Goal: Navigation & Orientation: Find specific page/section

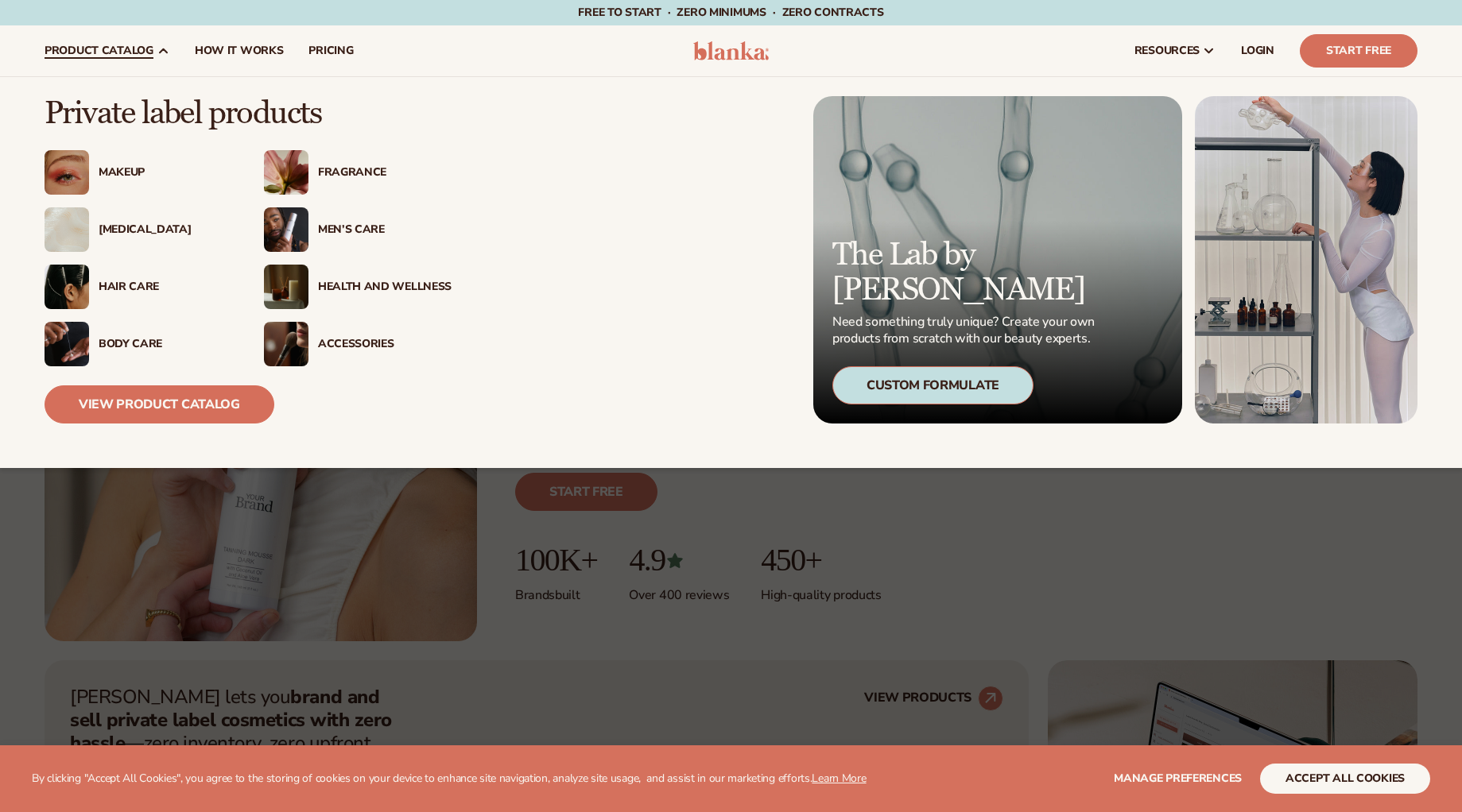
click at [99, 54] on span "product catalog" at bounding box center [99, 51] width 109 height 13
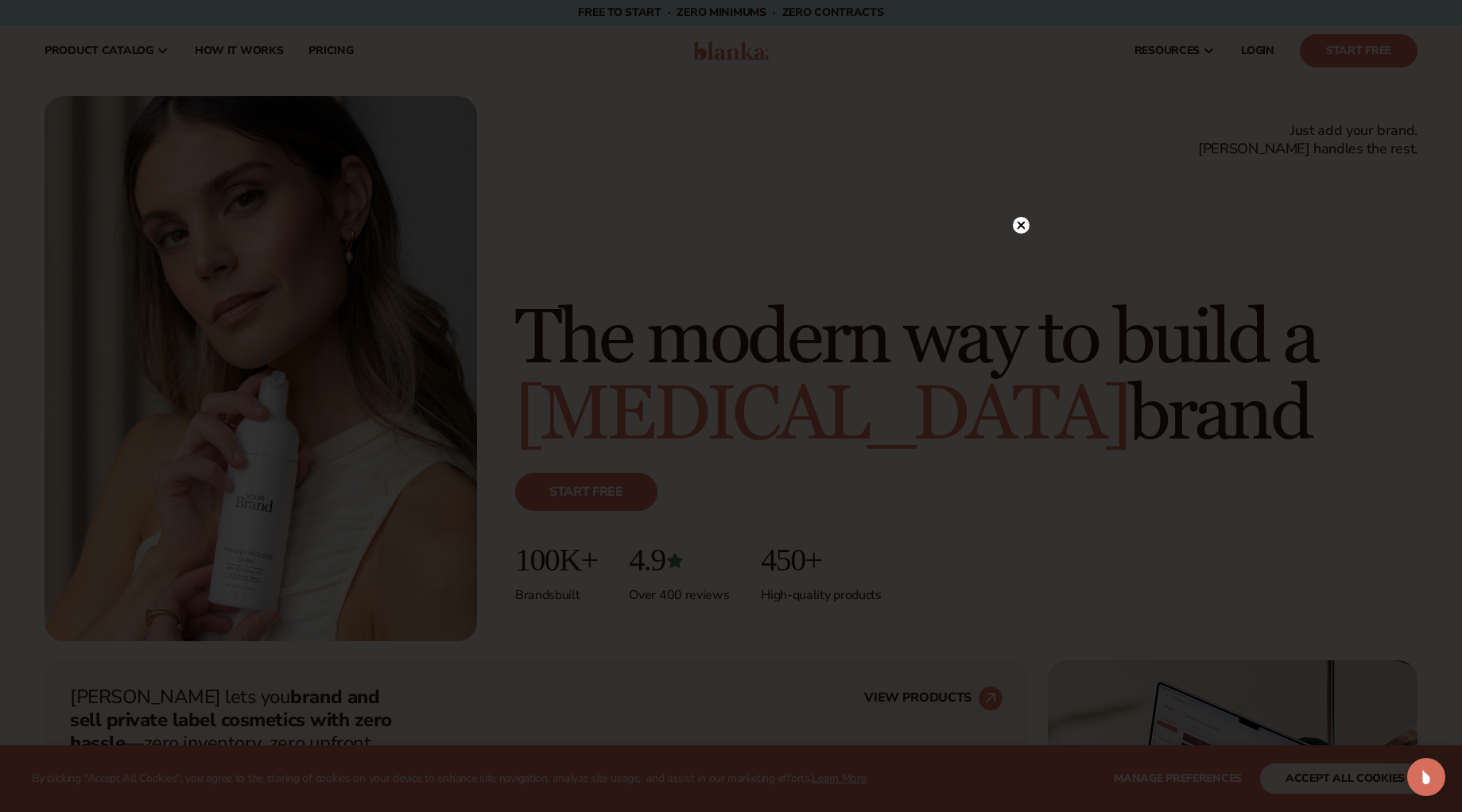
click at [1024, 226] on circle at bounding box center [1021, 225] width 16 height 16
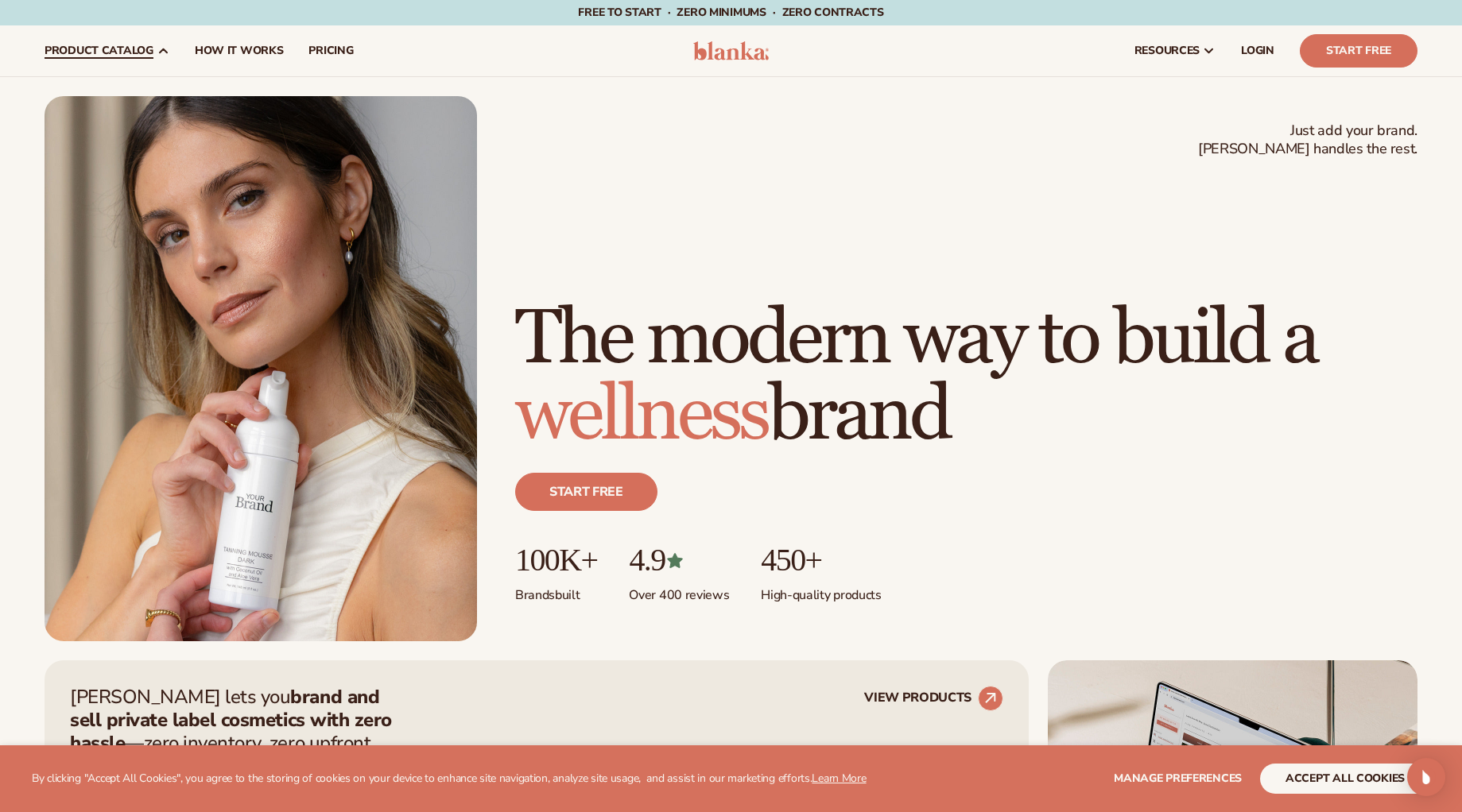
click at [103, 48] on span "product catalog" at bounding box center [99, 51] width 109 height 13
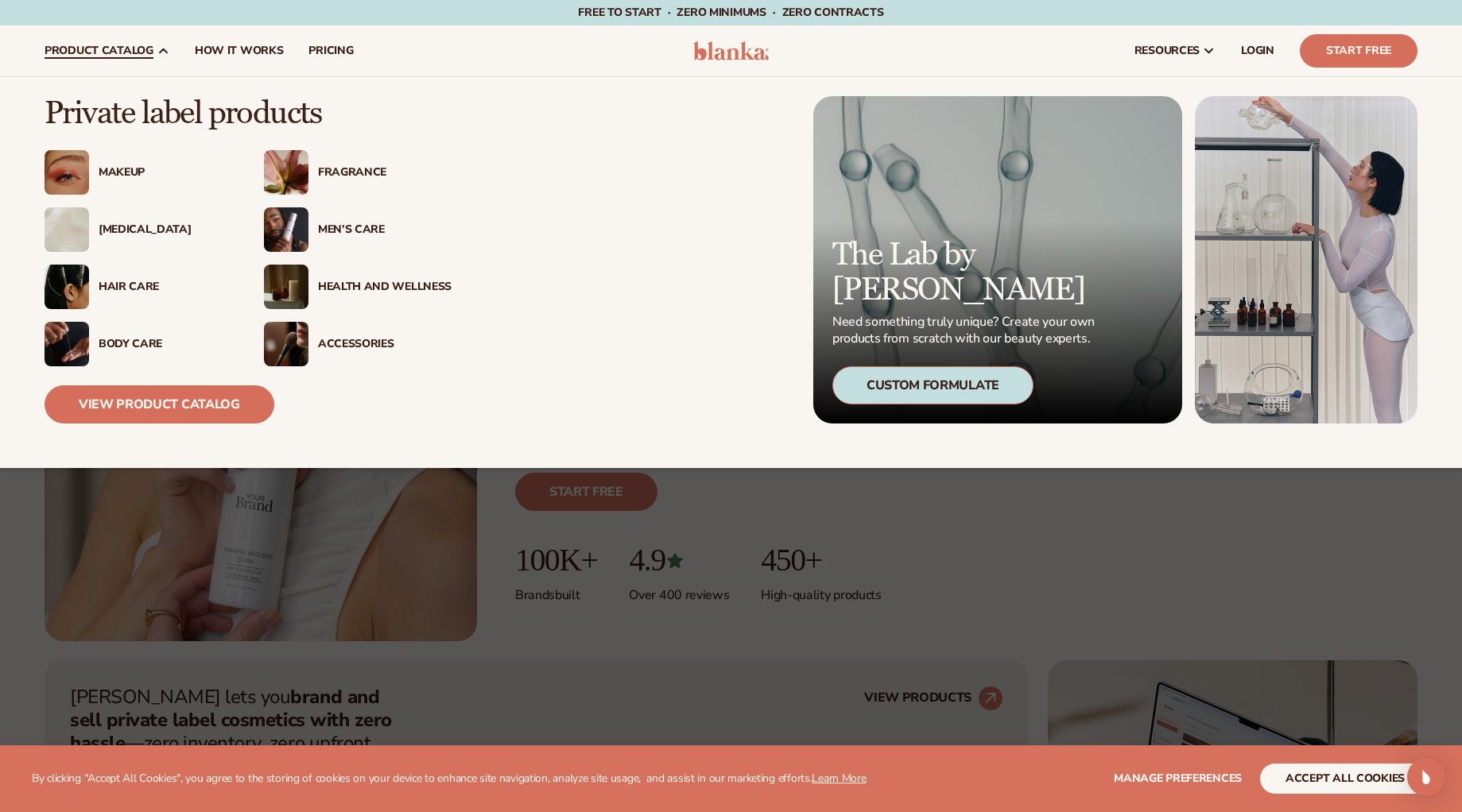
click at [360, 339] on div "Accessories" at bounding box center [385, 344] width 134 height 14
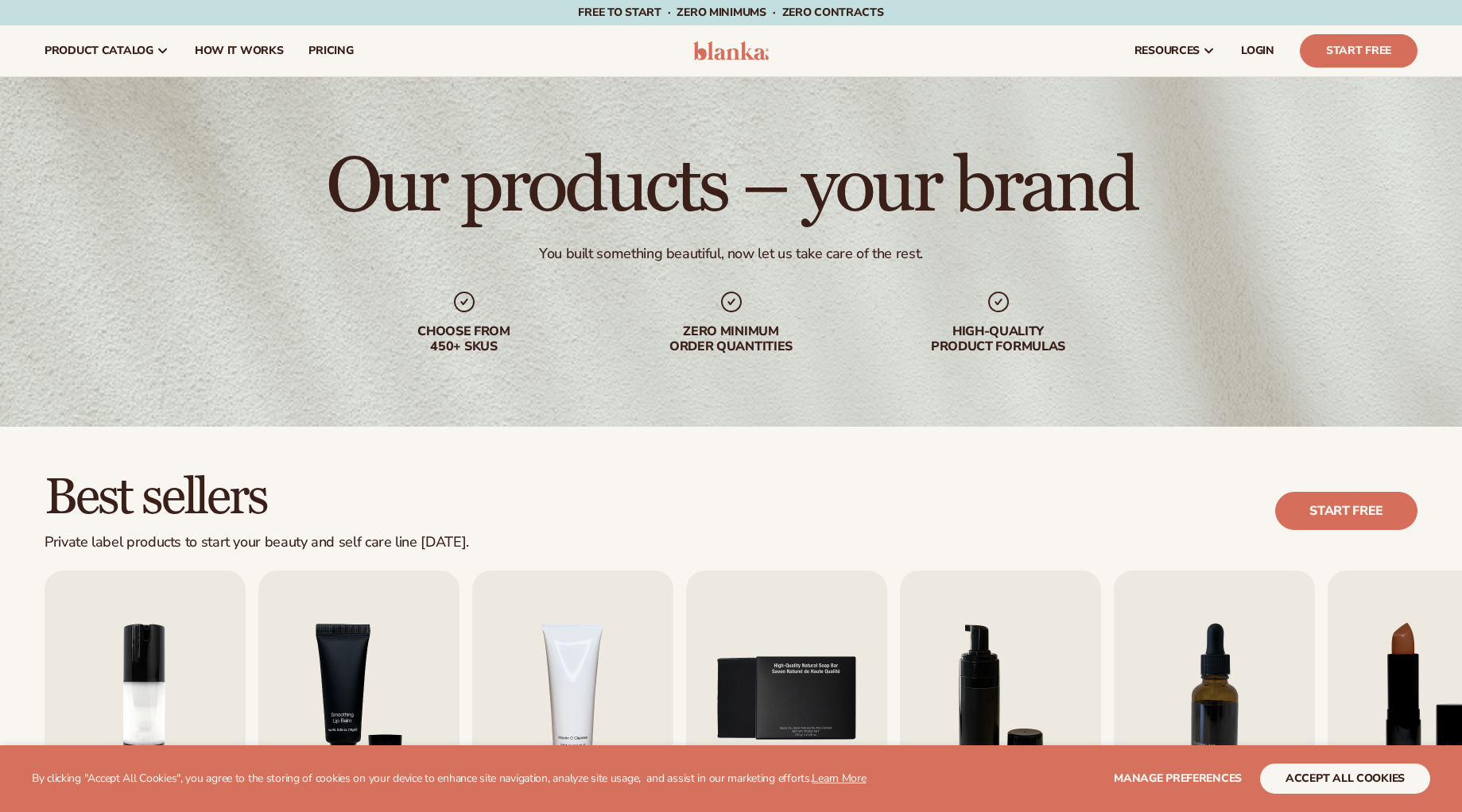
scroll to position [343, 0]
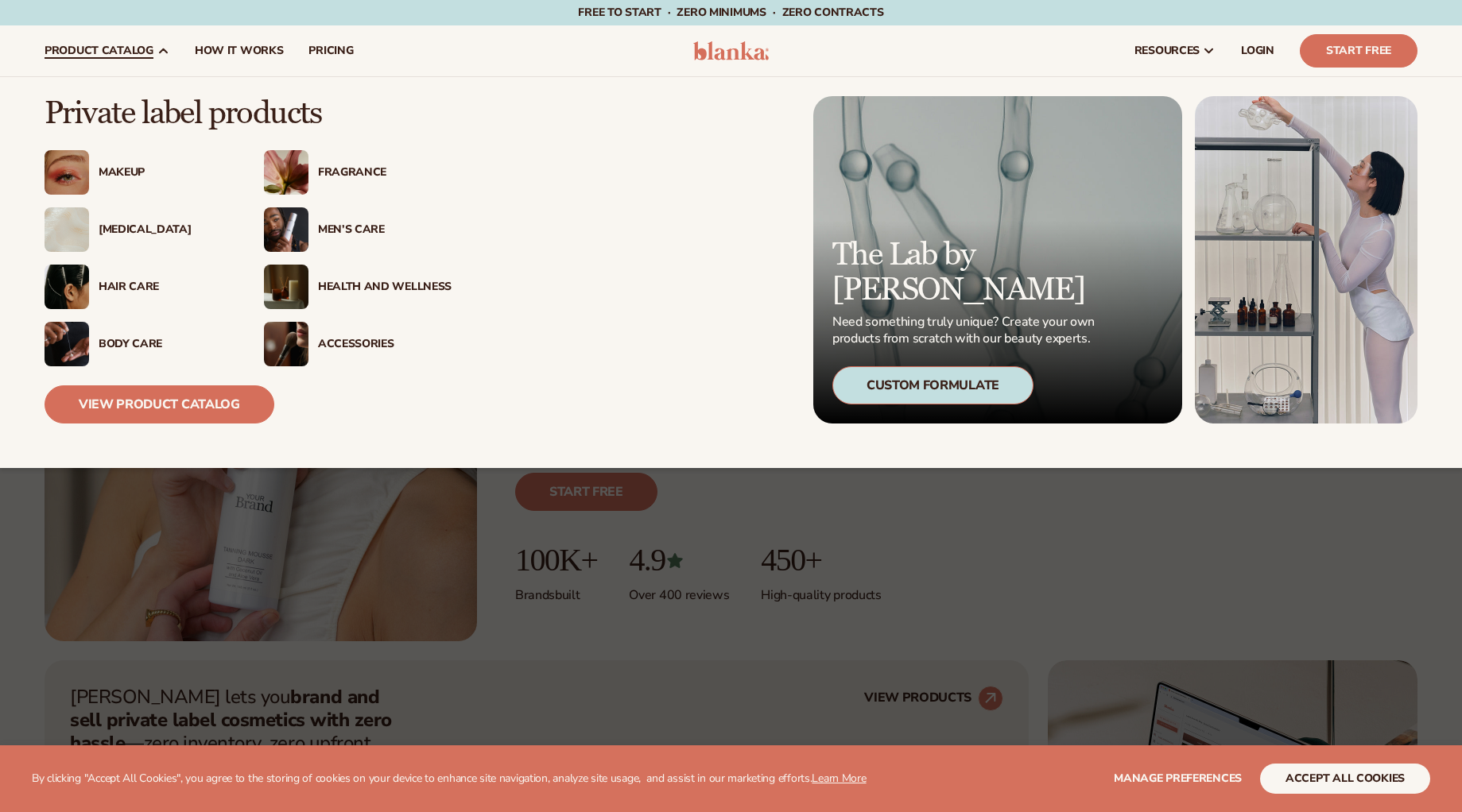
scroll to position [3, 0]
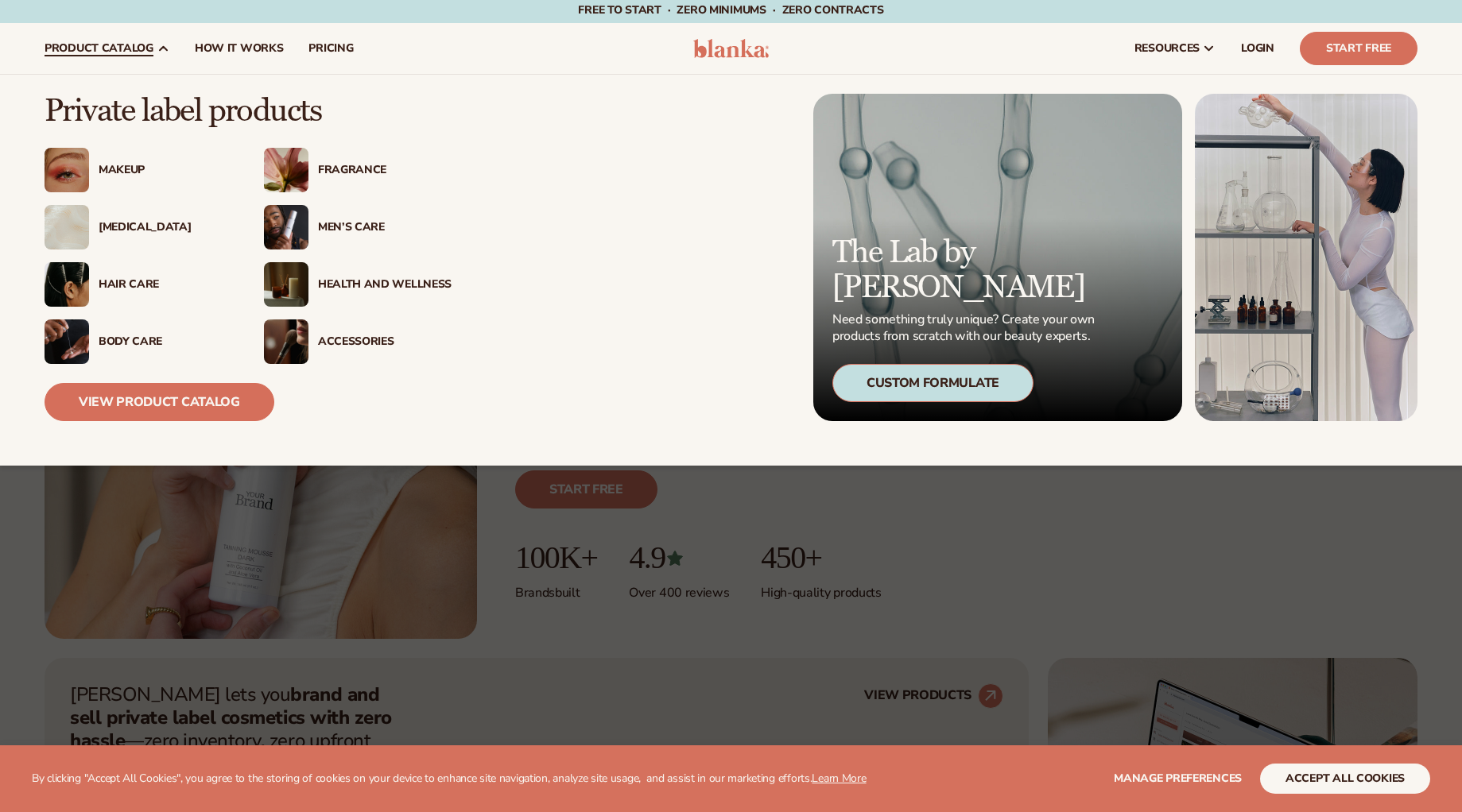
click at [95, 272] on div "Hair Care" at bounding box center [138, 284] width 188 height 45
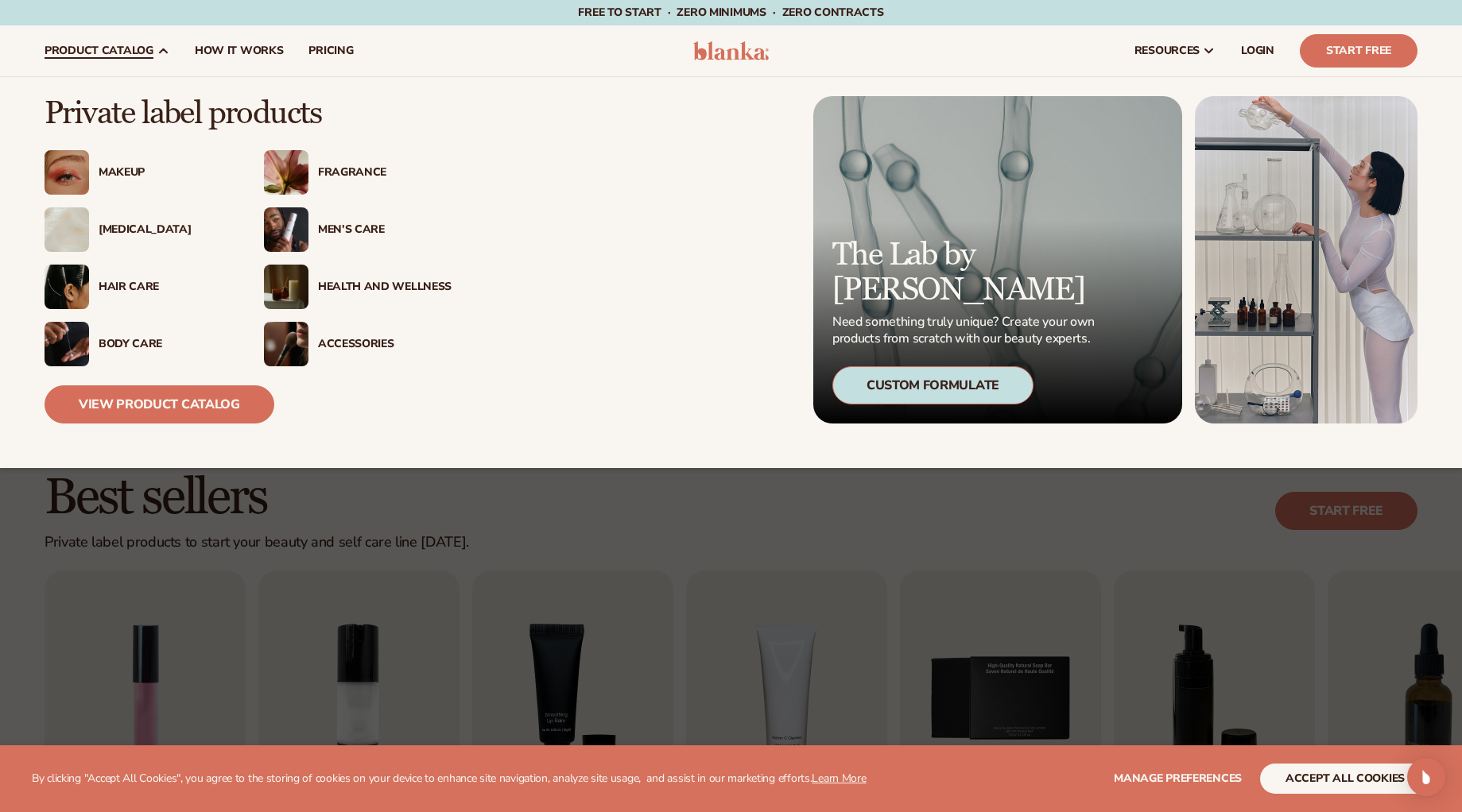
click at [105, 286] on div "Hair Care" at bounding box center [166, 287] width 134 height 14
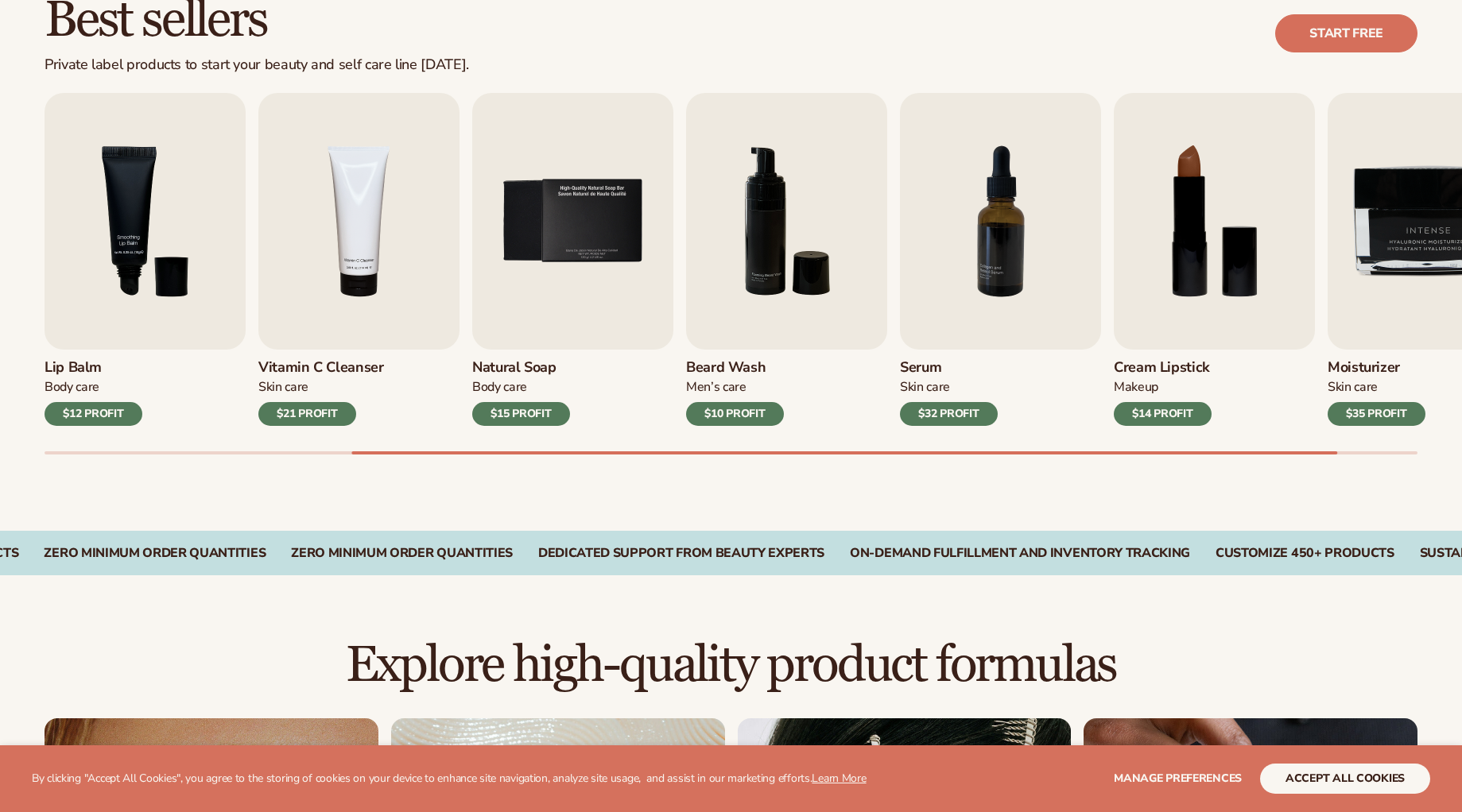
scroll to position [477, 0]
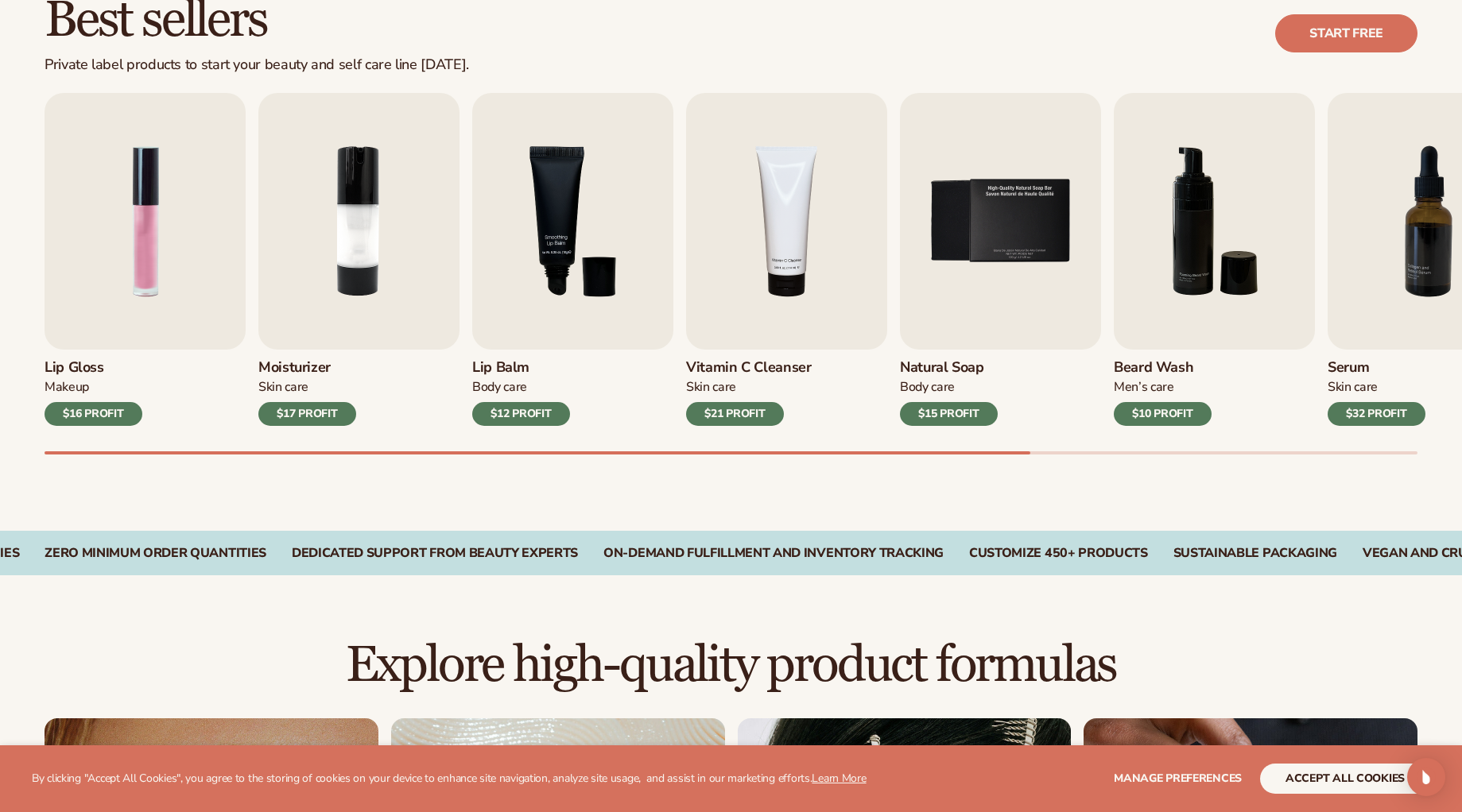
click at [902, 38] on div "Best sellers Private label products to start your beauty and self care line [DA…" at bounding box center [731, 34] width 1373 height 80
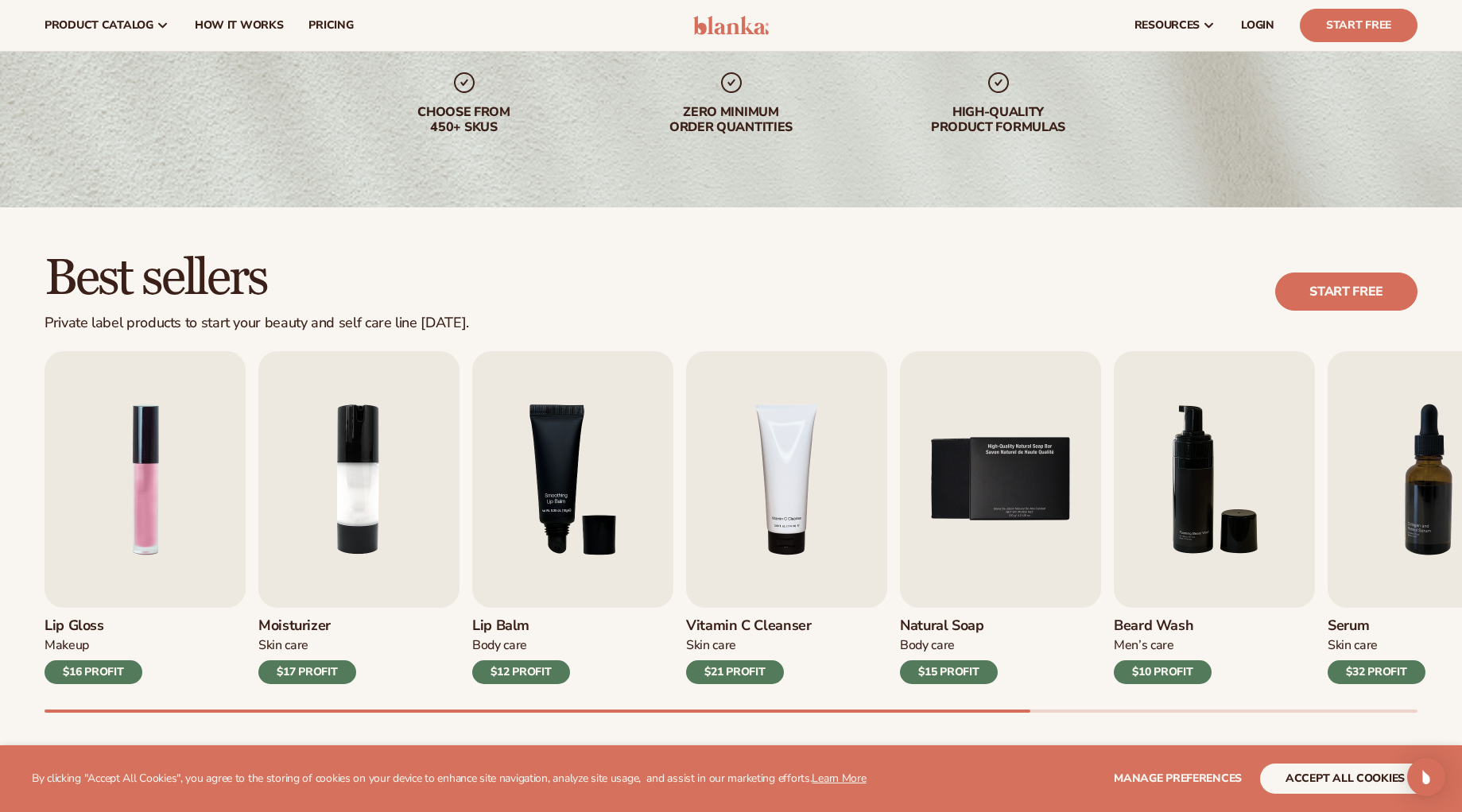
scroll to position [0, 0]
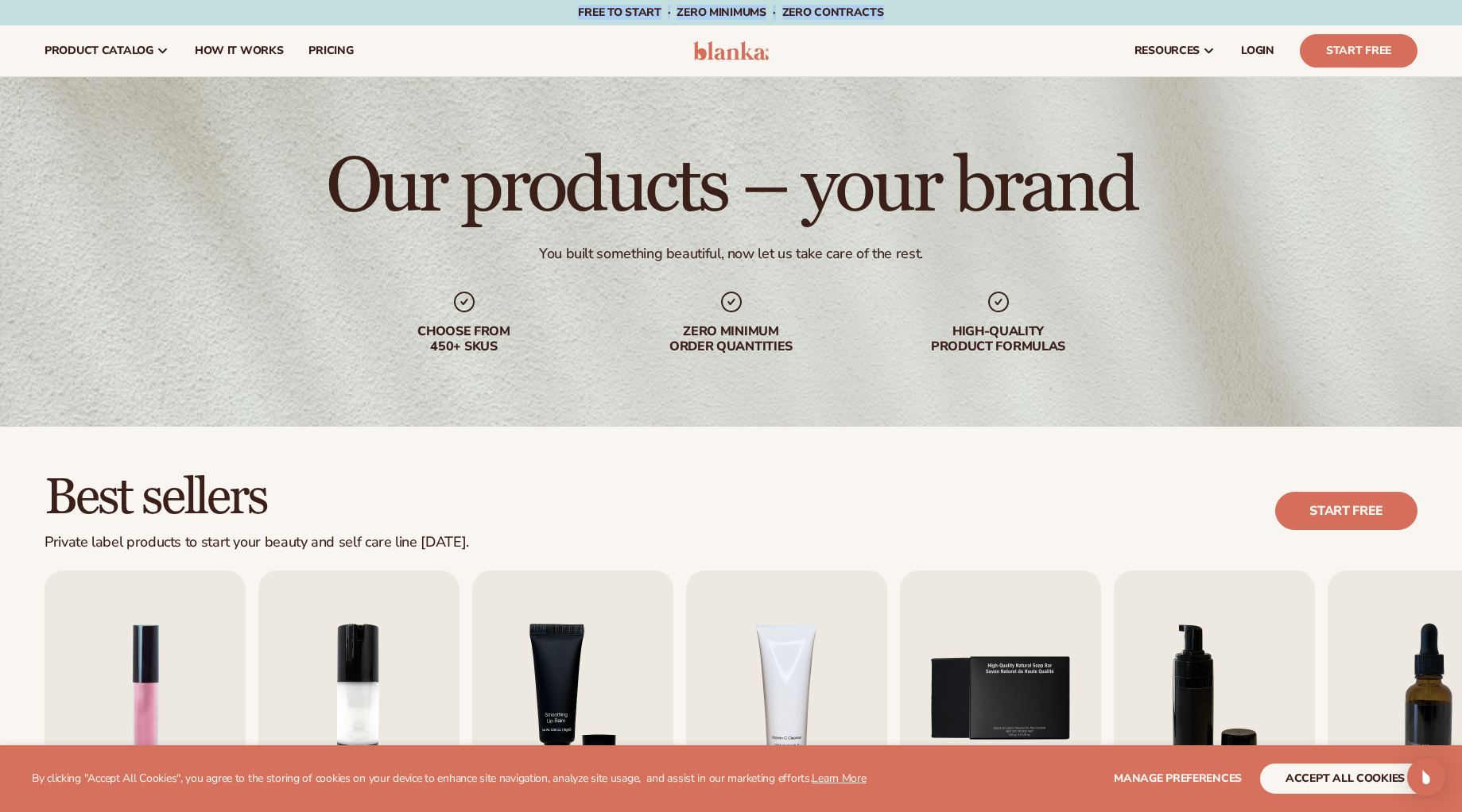
drag, startPoint x: 572, startPoint y: 9, endPoint x: 897, endPoint y: 15, distance: 325.1
click at [897, 15] on div "Free to start · ZERO minimums · ZERO contracts · Free to start · ZERO minimums …" at bounding box center [730, 13] width 1382 height 26
click at [896, 16] on div "Free to start · ZERO minimums · ZERO contracts · Free to start · ZERO minimums …" at bounding box center [730, 13] width 1382 height 26
